Goal: Task Accomplishment & Management: Complete application form

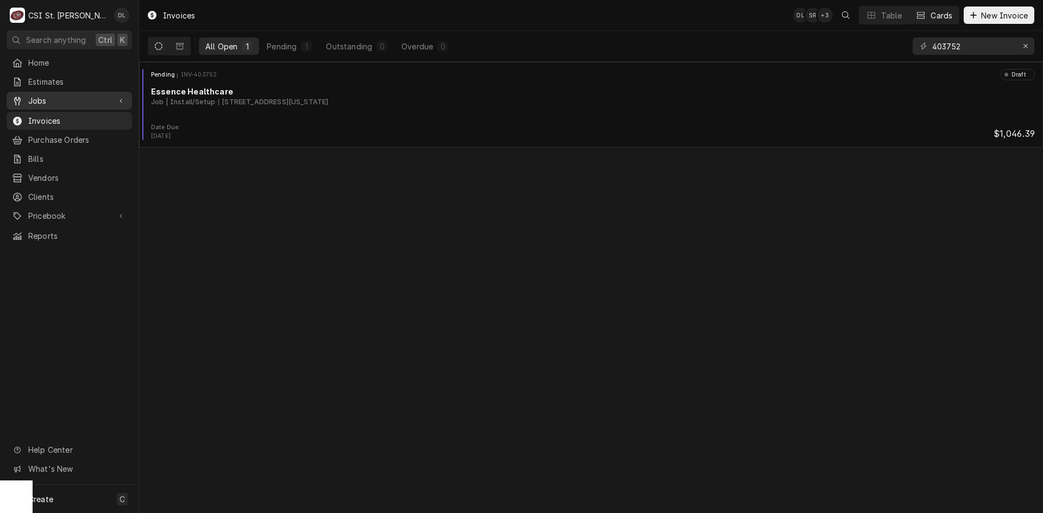
click at [60, 98] on span "Jobs" at bounding box center [69, 100] width 82 height 11
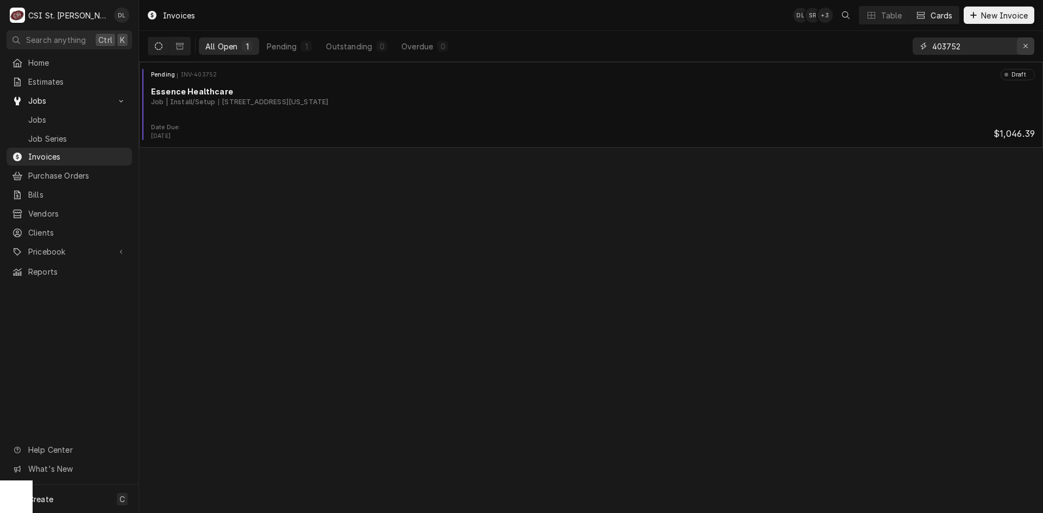
click at [1025, 44] on icon "Erase input" at bounding box center [1026, 46] width 6 height 8
click at [997, 45] on input "Dynamic Content Wrapper" at bounding box center [983, 45] width 102 height 17
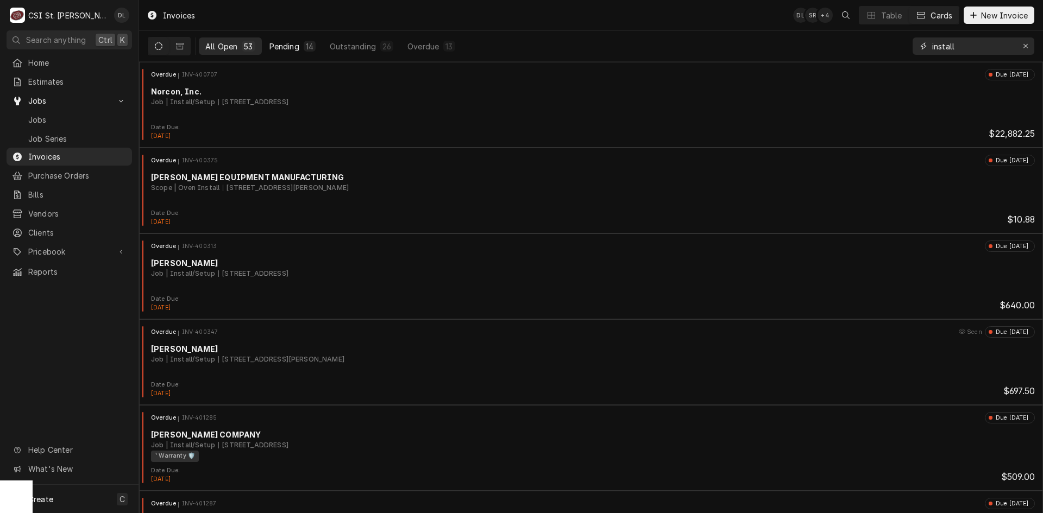
type input "install"
click at [299, 46] on button "Pending 14" at bounding box center [292, 45] width 59 height 17
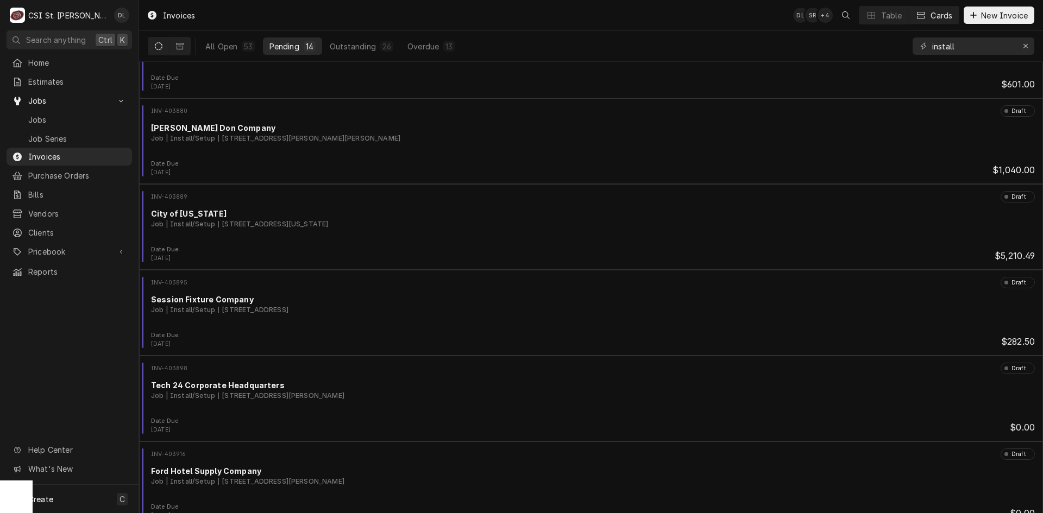
scroll to position [750, 0]
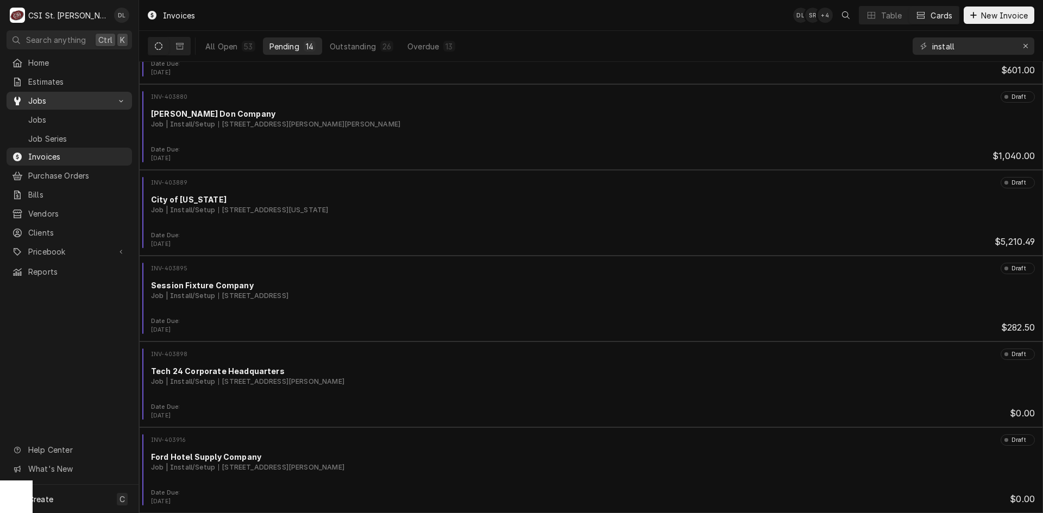
click at [58, 97] on span "Jobs" at bounding box center [69, 100] width 82 height 11
click at [46, 101] on span "Jobs" at bounding box center [69, 100] width 82 height 11
click at [43, 114] on span "Jobs" at bounding box center [77, 119] width 98 height 11
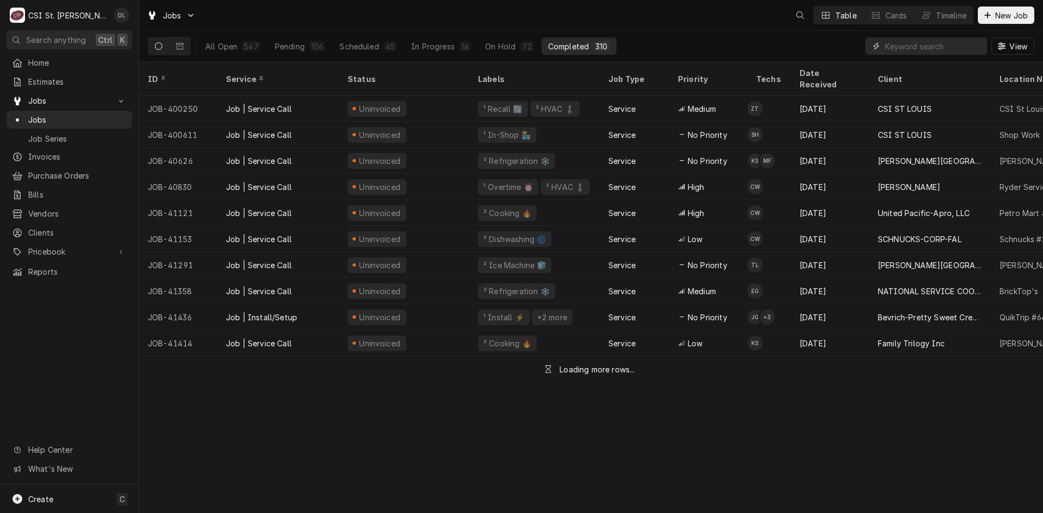
click at [933, 49] on input "Dynamic Content Wrapper" at bounding box center [933, 45] width 97 height 17
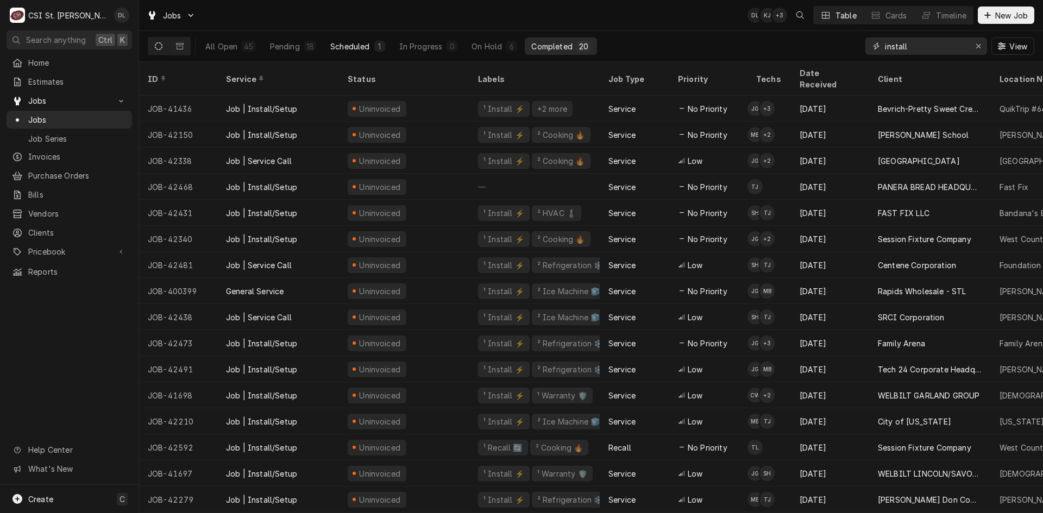
type input "install"
click at [359, 45] on div "Scheduled" at bounding box center [349, 46] width 39 height 11
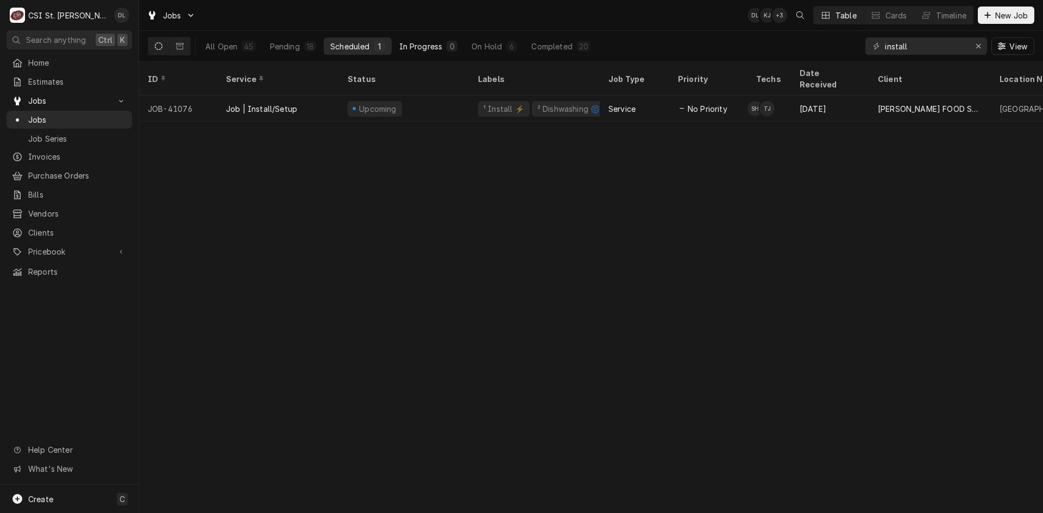
click at [425, 46] on div "In Progress" at bounding box center [420, 46] width 43 height 11
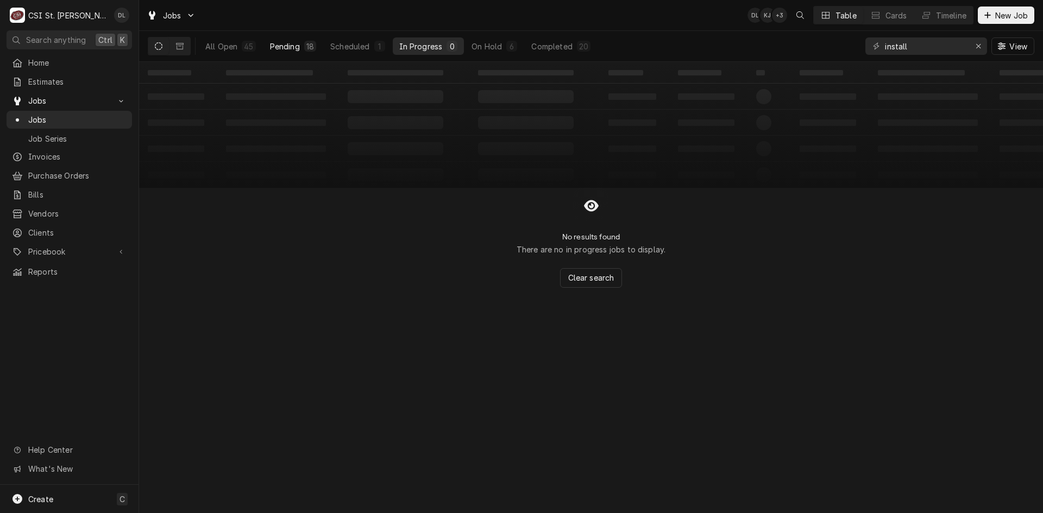
click at [295, 39] on button "Pending 18" at bounding box center [292, 45] width 59 height 17
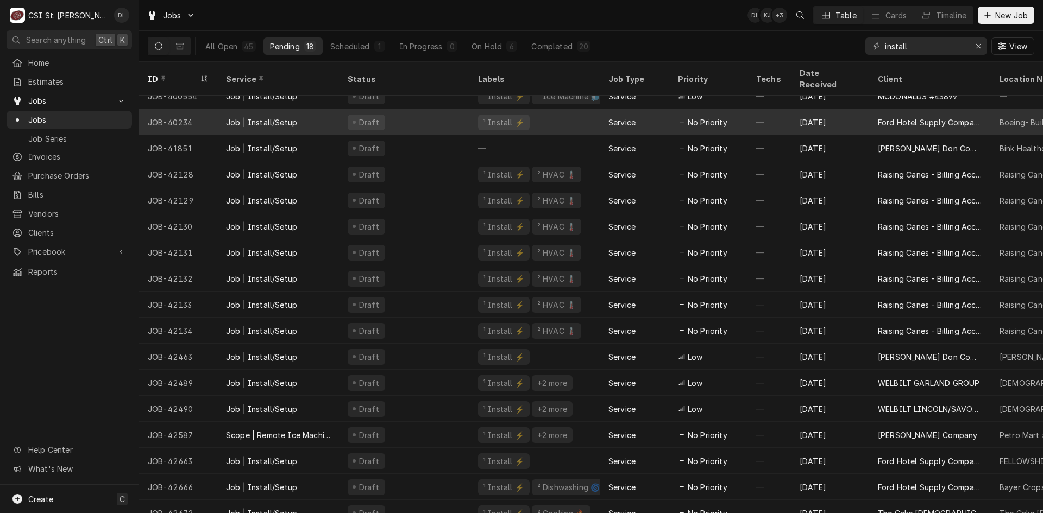
scroll to position [47, 0]
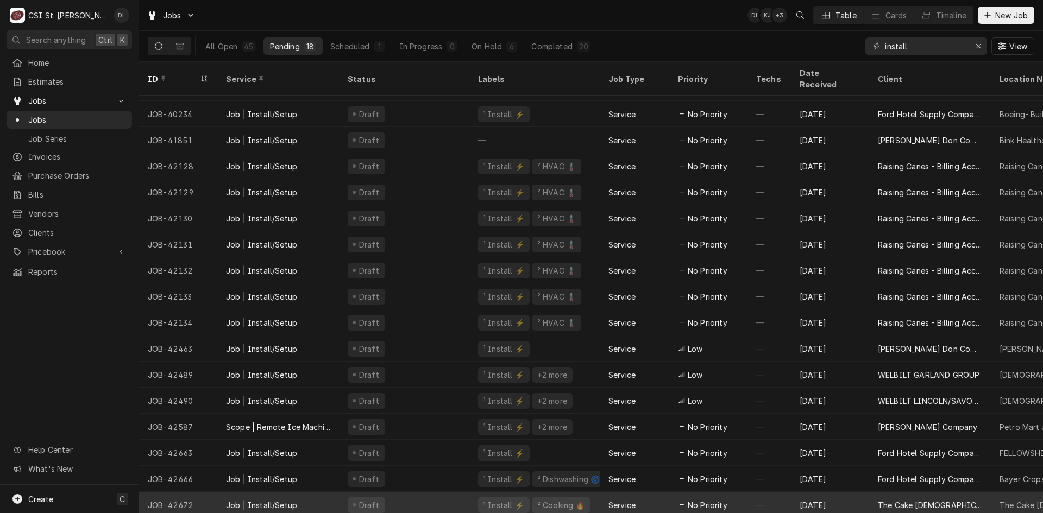
click at [710, 500] on span "No Priority" at bounding box center [707, 505] width 40 height 11
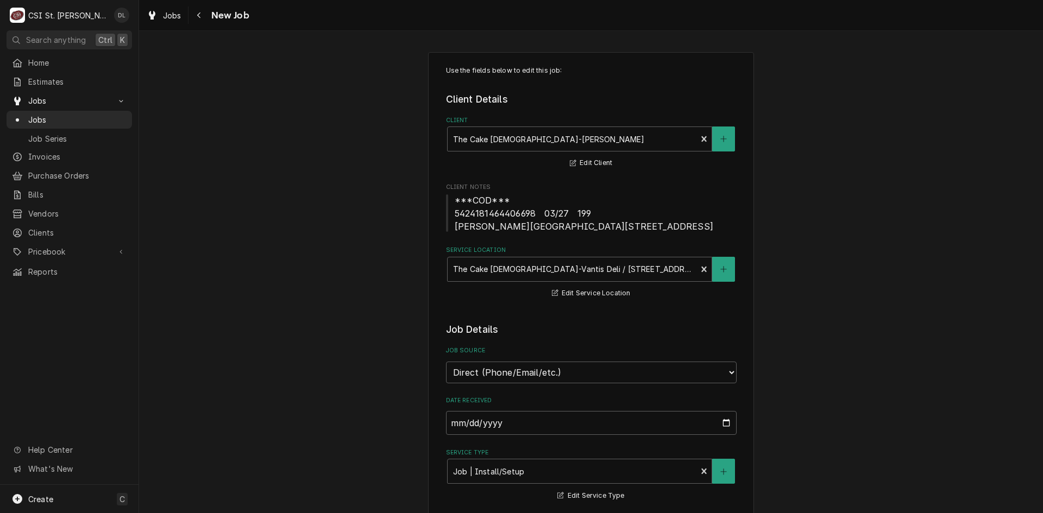
type textarea "x"
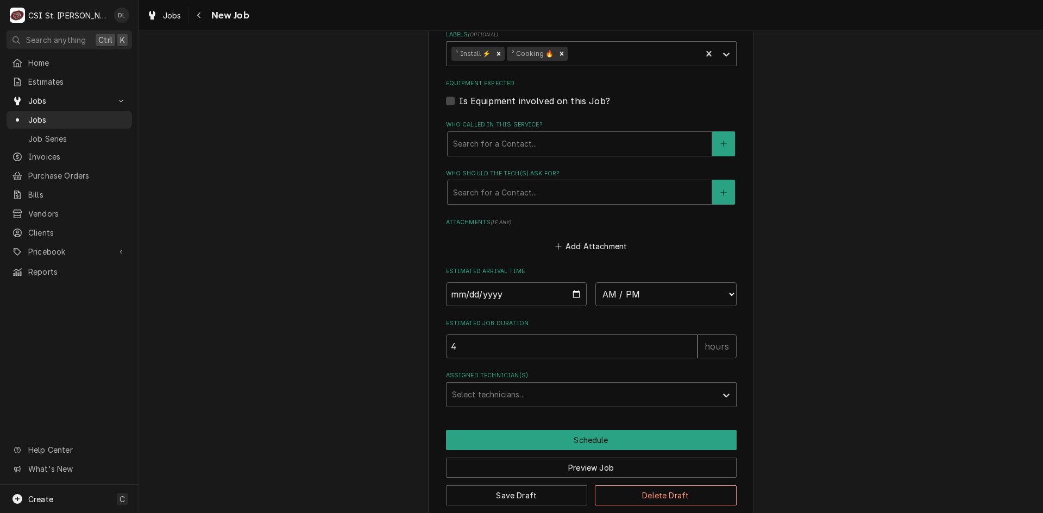
scroll to position [757, 0]
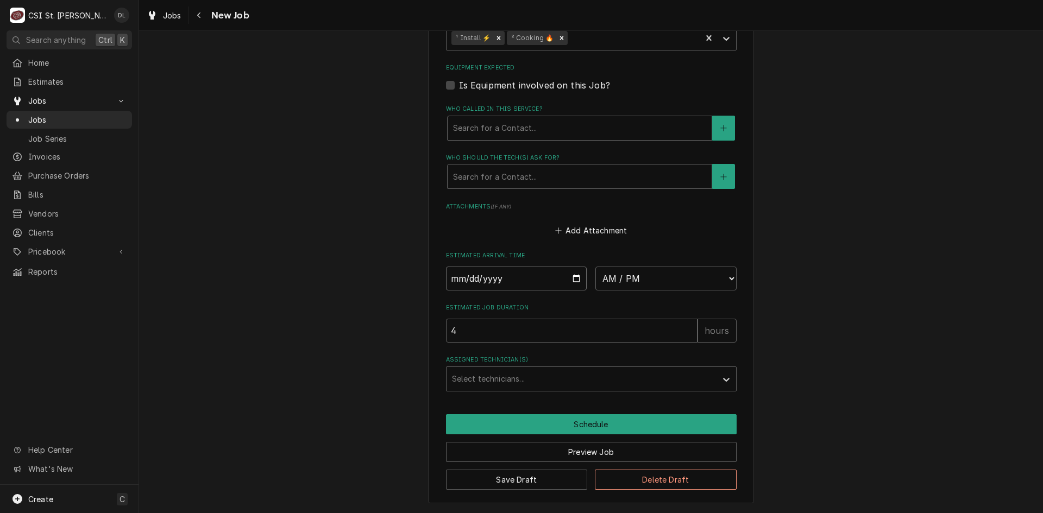
click at [571, 277] on input "Date" at bounding box center [516, 279] width 141 height 24
type input "2025-09-15"
type textarea "x"
click at [706, 277] on select "AM / PM 6:00 AM 6:15 AM 6:30 AM 6:45 AM 7:00 AM 7:15 AM 7:30 AM 7:45 AM 8:00 AM…" at bounding box center [665, 279] width 141 height 24
select select "12:30:00"
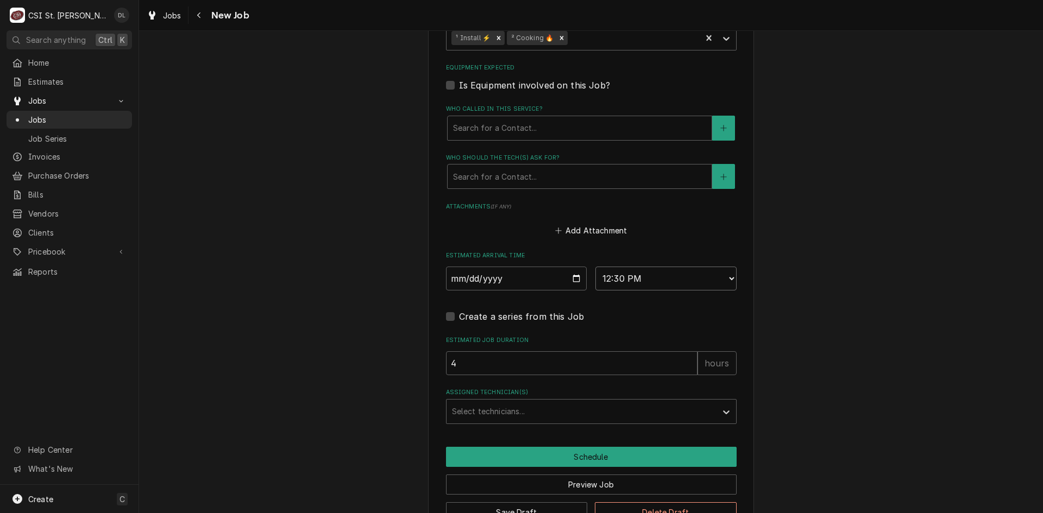
type textarea "x"
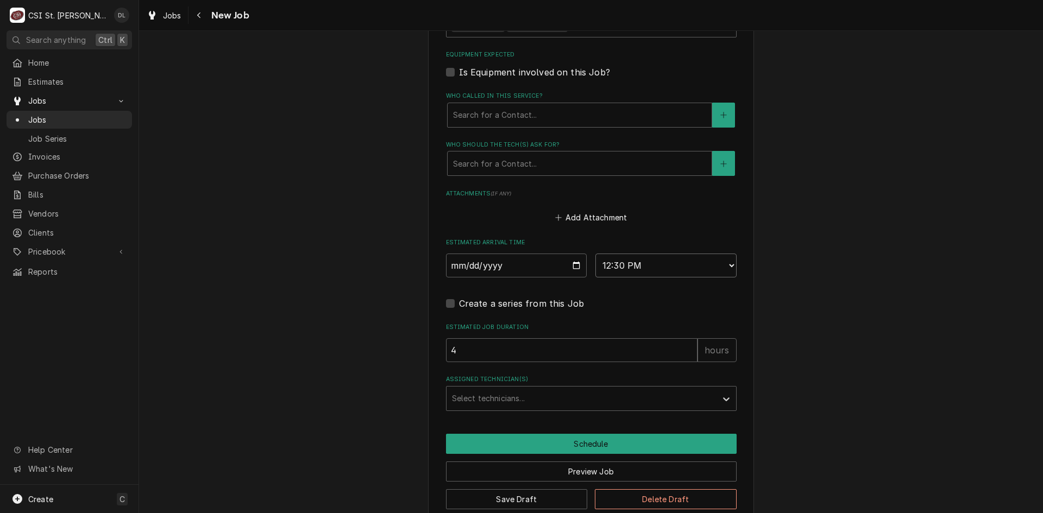
scroll to position [790, 0]
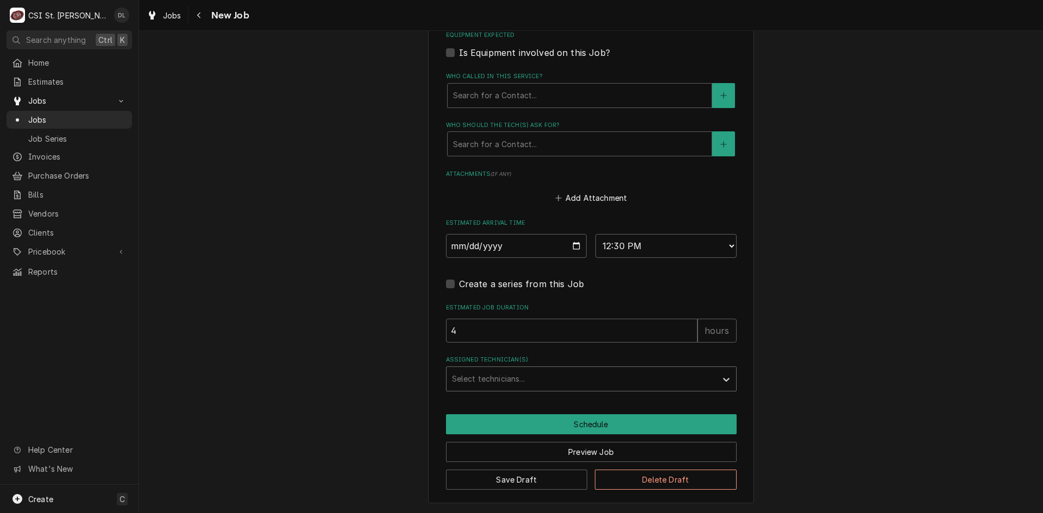
click at [605, 374] on div "Assigned Technician(s)" at bounding box center [581, 379] width 259 height 20
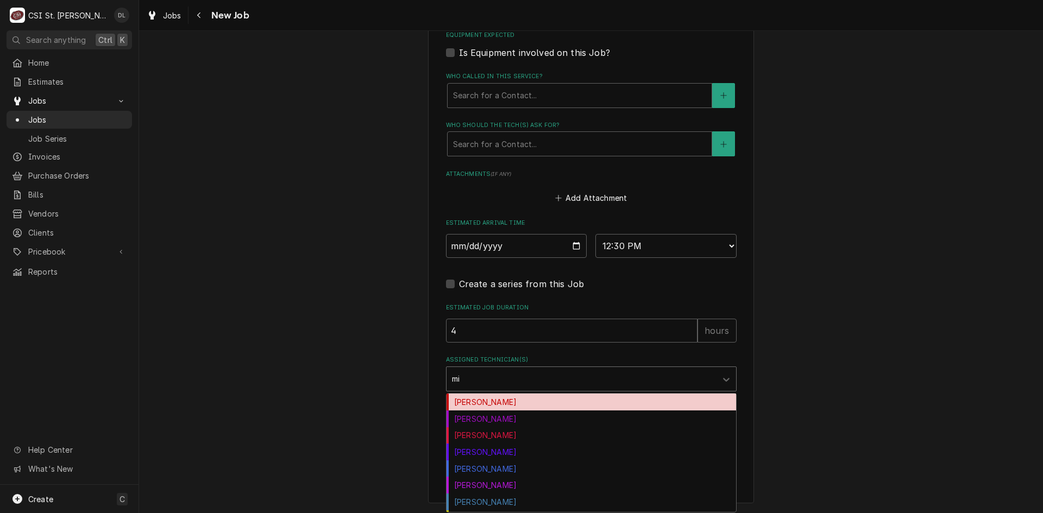
type input "mik"
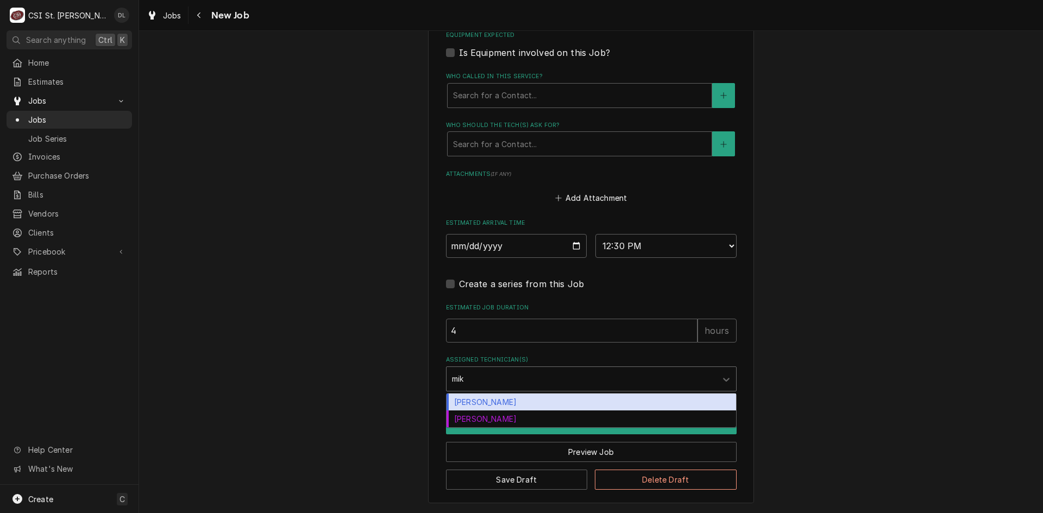
type textarea "x"
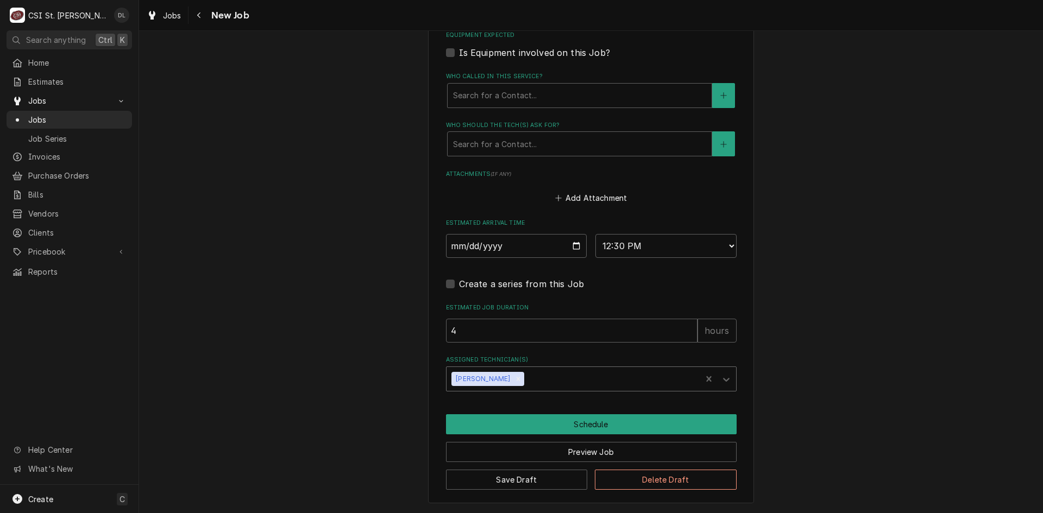
type textarea "x"
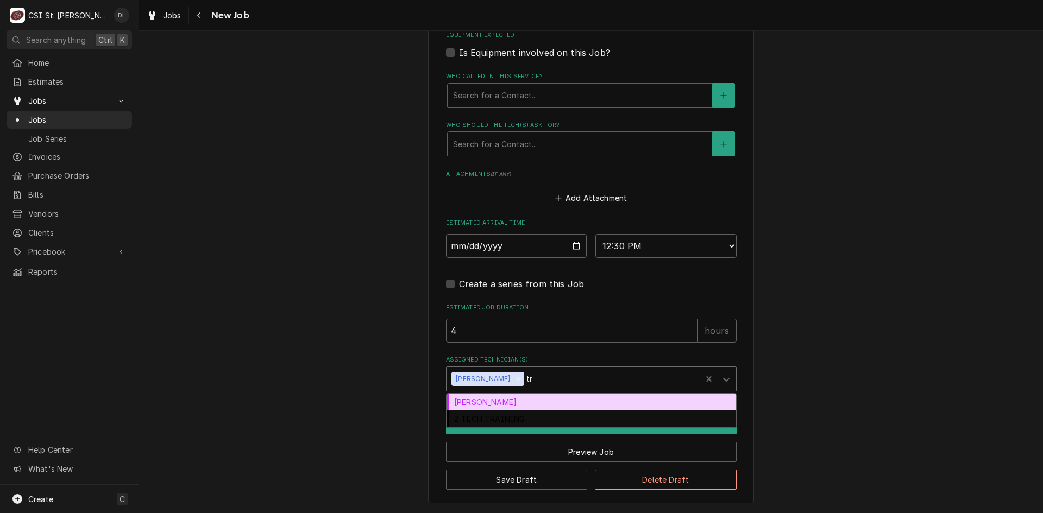
type input "tre"
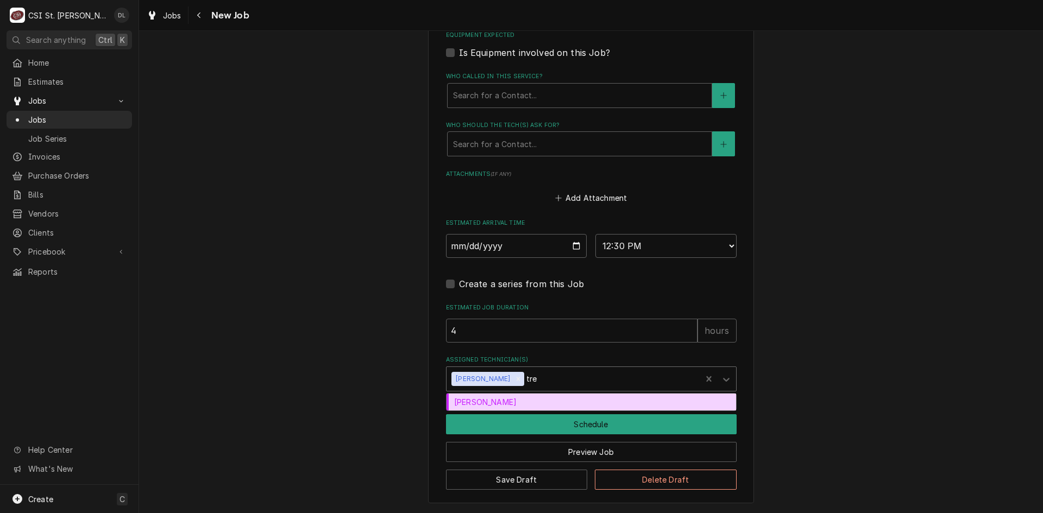
click at [566, 407] on div "Trevor Johnson" at bounding box center [590, 402] width 289 height 17
type textarea "x"
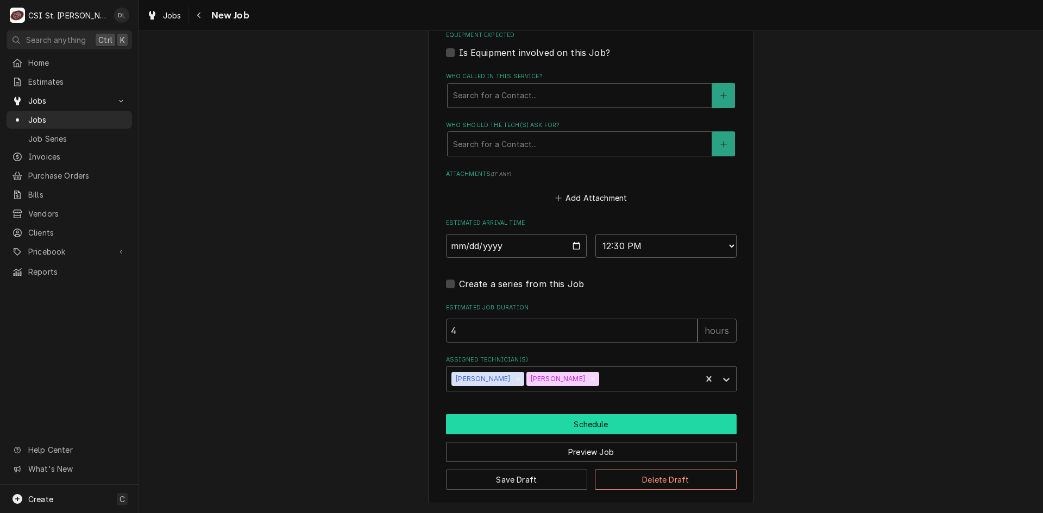
click at [592, 425] on button "Schedule" at bounding box center [591, 424] width 291 height 20
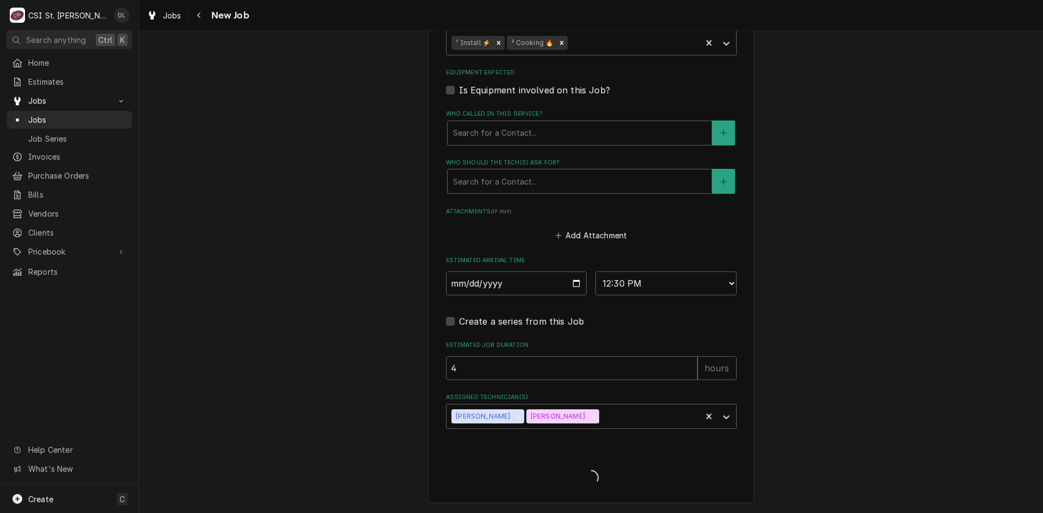
type textarea "x"
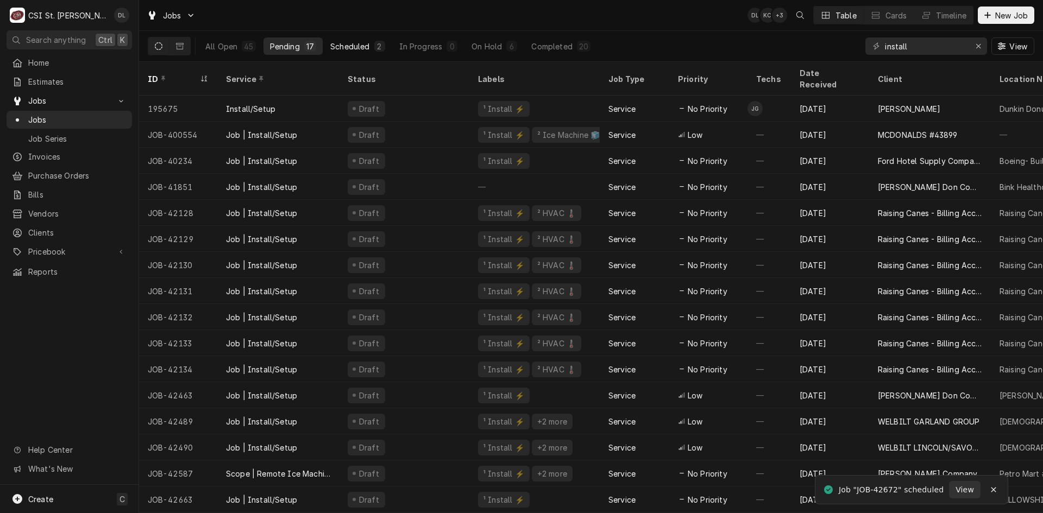
click at [345, 42] on div "Scheduled" at bounding box center [349, 46] width 39 height 11
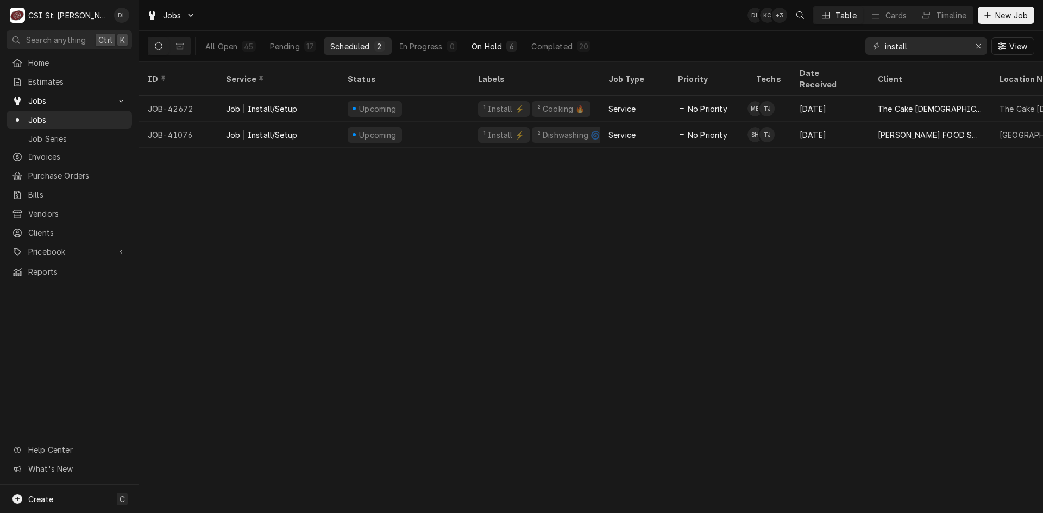
click at [487, 45] on div "On Hold" at bounding box center [486, 46] width 30 height 11
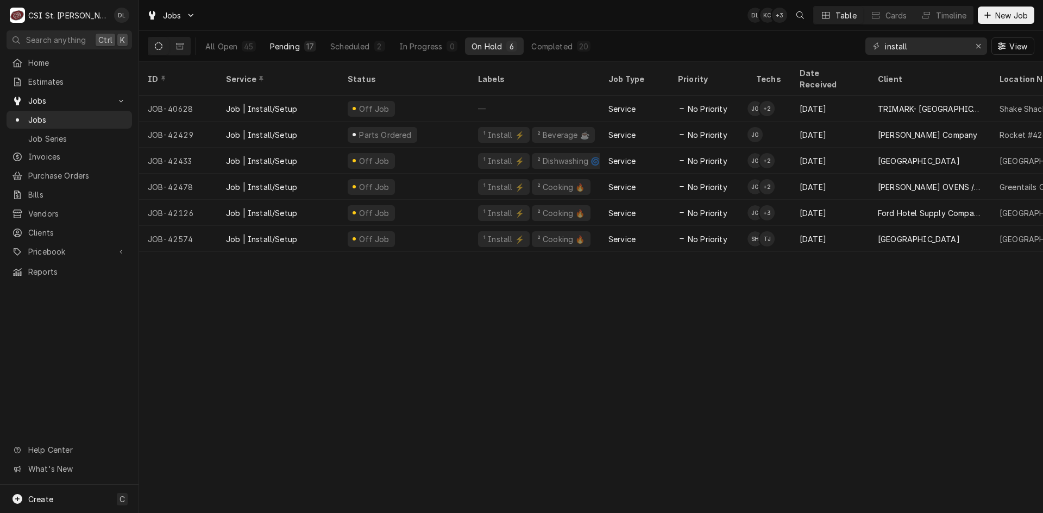
click at [275, 41] on div "Pending" at bounding box center [285, 46] width 30 height 11
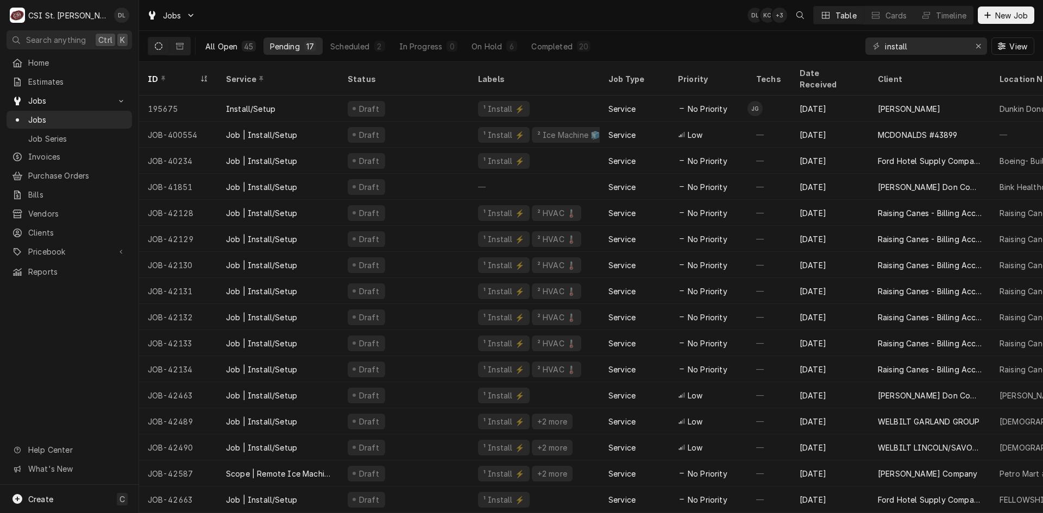
click at [225, 44] on div "All Open" at bounding box center [221, 46] width 32 height 11
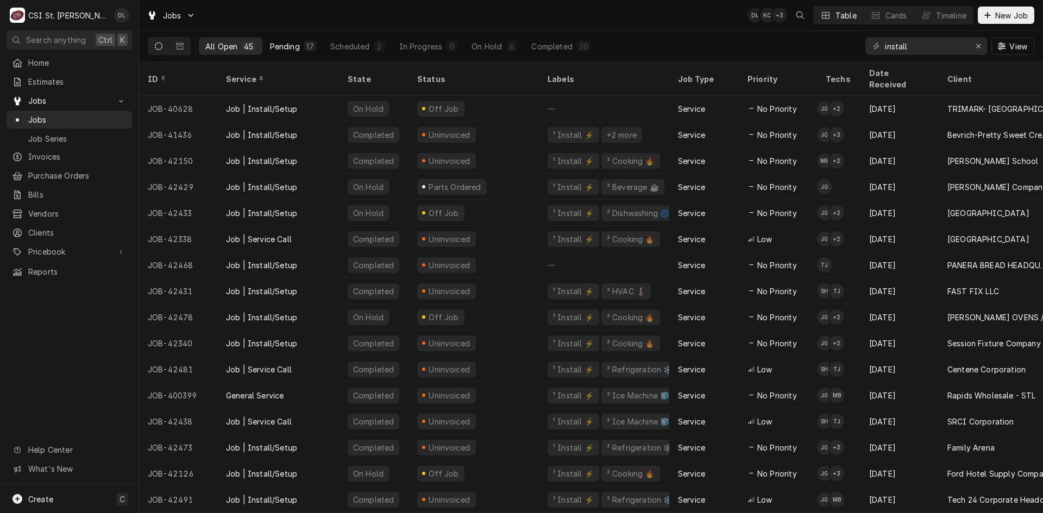
click at [284, 40] on button "Pending 17" at bounding box center [292, 45] width 59 height 17
